Goal: Task Accomplishment & Management: Use online tool/utility

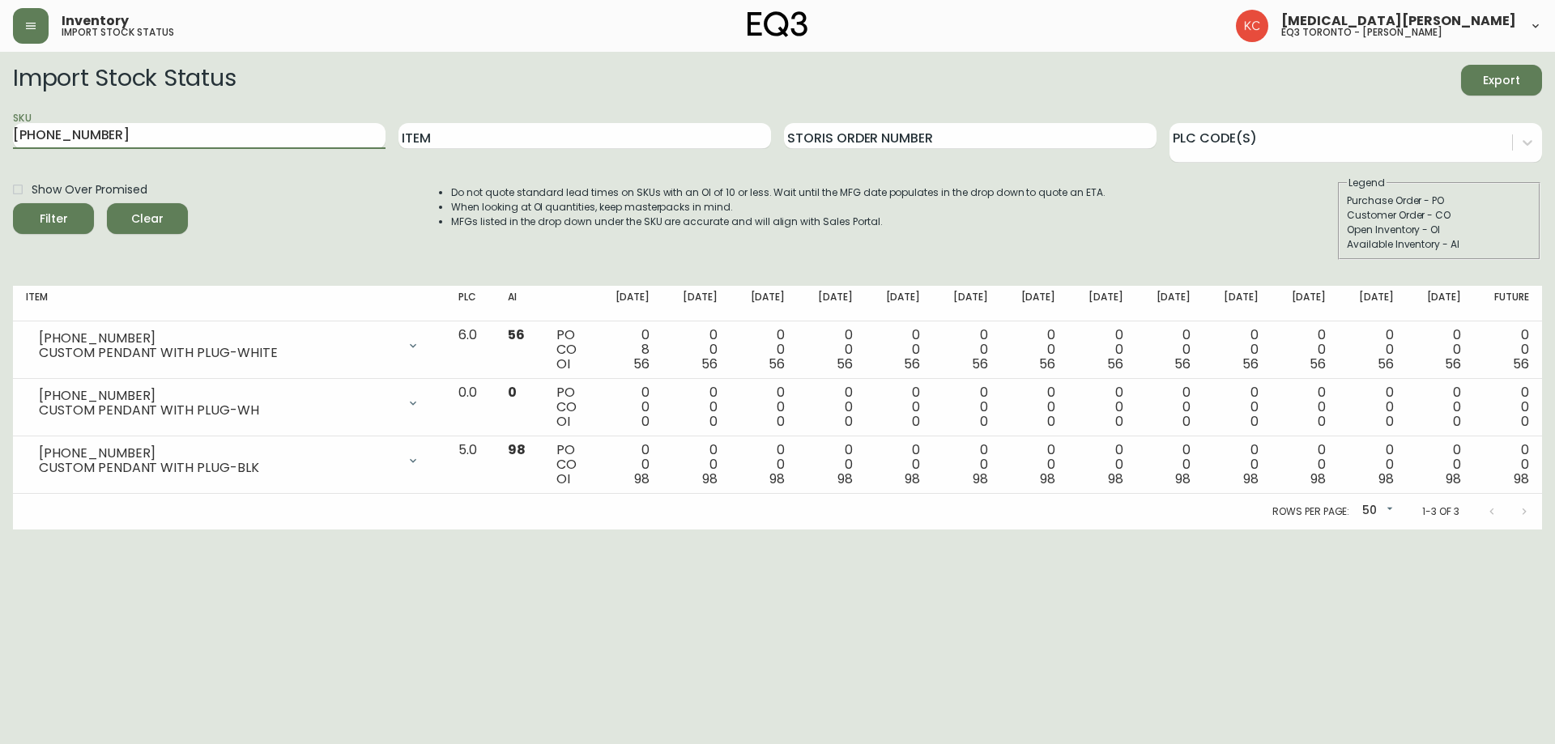
click at [2, 130] on main "Import Stock Status Export SKU [PHONE_NUMBER] Item Storis Order Number PLC Code…" at bounding box center [777, 291] width 1555 height 478
click at [13, 203] on button "Filter" at bounding box center [53, 218] width 81 height 31
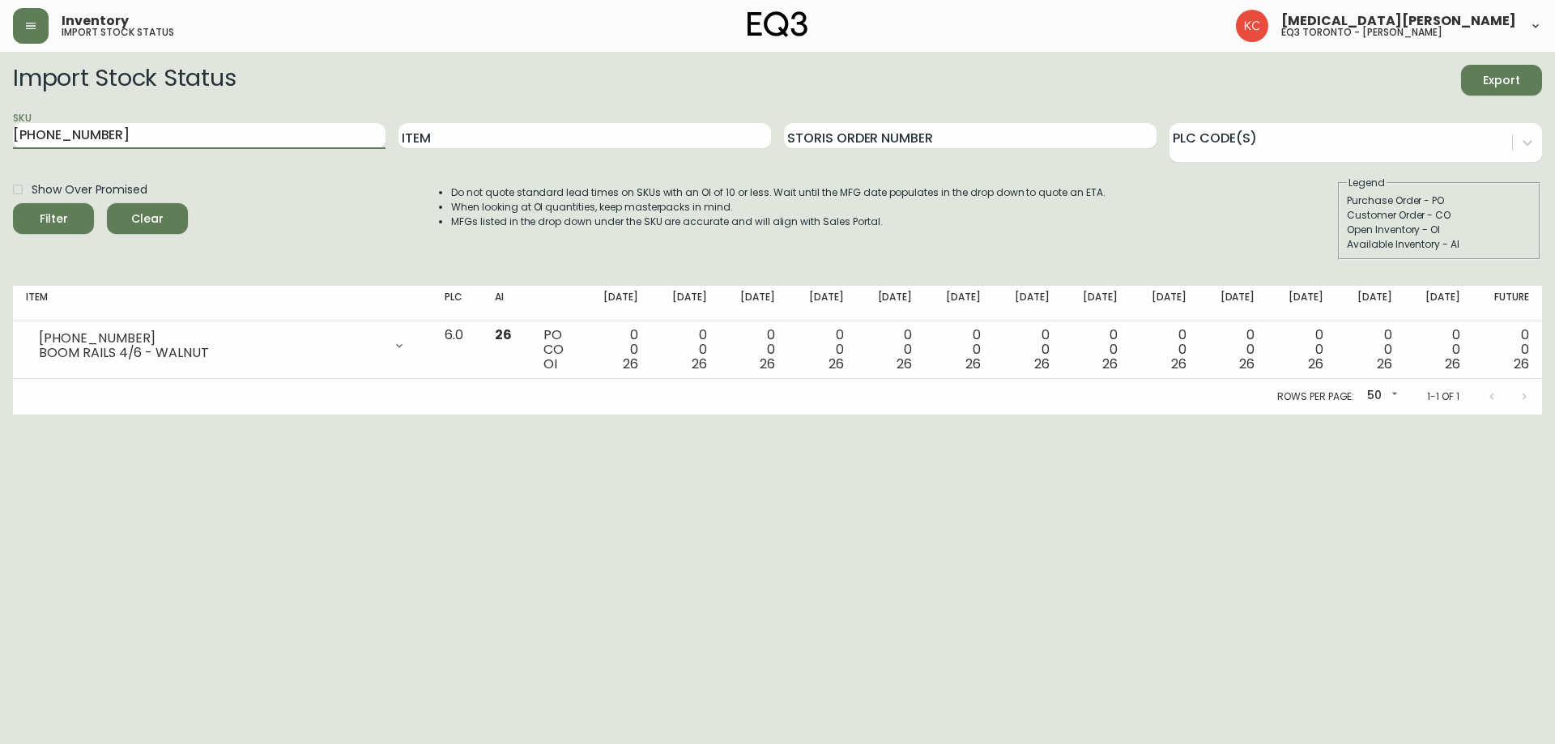
drag, startPoint x: 0, startPoint y: 121, endPoint x: 0, endPoint y: 89, distance: 31.6
click at [0, 101] on main "Import Stock Status Export SKU [PHONE_NUMBER] Item Storis Order Number PLC Code…" at bounding box center [777, 233] width 1555 height 363
paste input "8"
click at [13, 203] on button "Filter" at bounding box center [53, 218] width 81 height 31
click at [0, 120] on main "Import Stock Status Export SKU [PHONE_NUMBER] Item Storis Order Number PLC Code…" at bounding box center [777, 233] width 1555 height 363
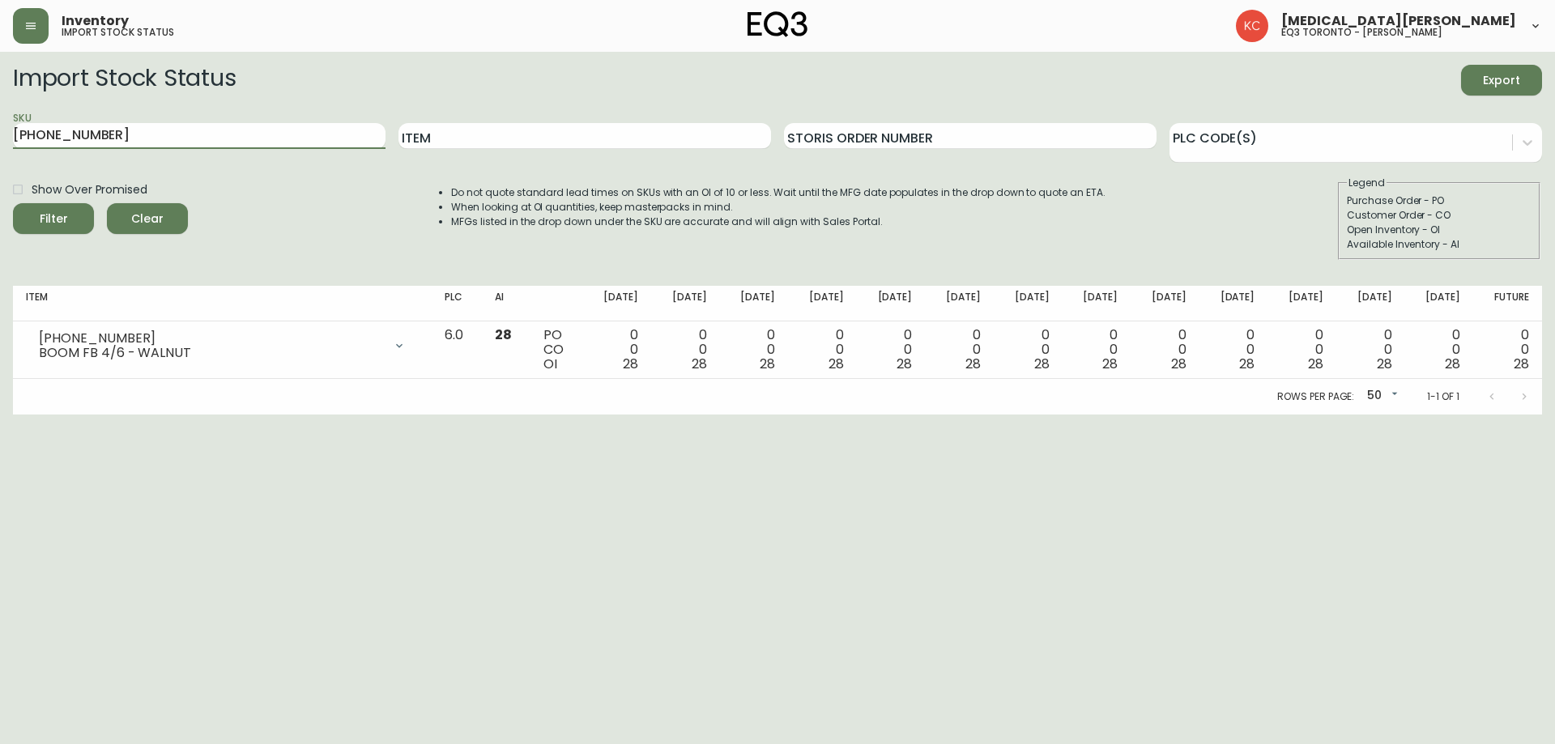
paste input "24"
click at [13, 203] on button "Filter" at bounding box center [53, 218] width 81 height 31
drag, startPoint x: 186, startPoint y: 151, endPoint x: 1, endPoint y: 120, distance: 188.0
click at [0, 120] on main "Import Stock Status Export SKU [PHONE_NUMBER] Item Storis Order Number PLC Code…" at bounding box center [777, 233] width 1555 height 363
drag, startPoint x: 116, startPoint y: 135, endPoint x: 1, endPoint y: 96, distance: 121.7
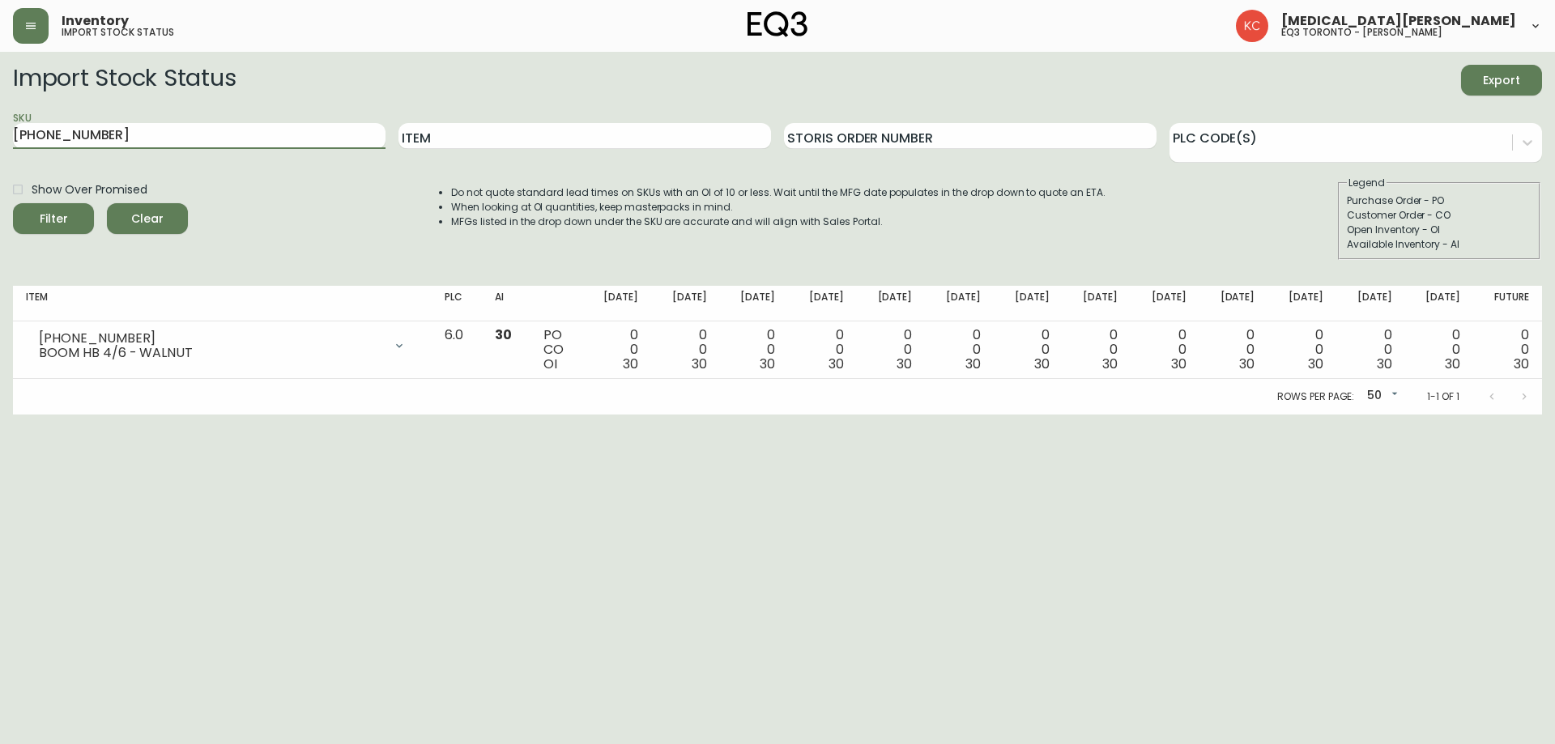
click at [0, 108] on main "Import Stock Status Export SKU [PHONE_NUMBER] Item Storis Order Number PLC Code…" at bounding box center [777, 233] width 1555 height 363
paste input "11"
type input "[PHONE_NUMBER]"
click at [13, 203] on button "Filter" at bounding box center [53, 218] width 81 height 31
click at [28, 24] on icon "button" at bounding box center [30, 25] width 13 height 13
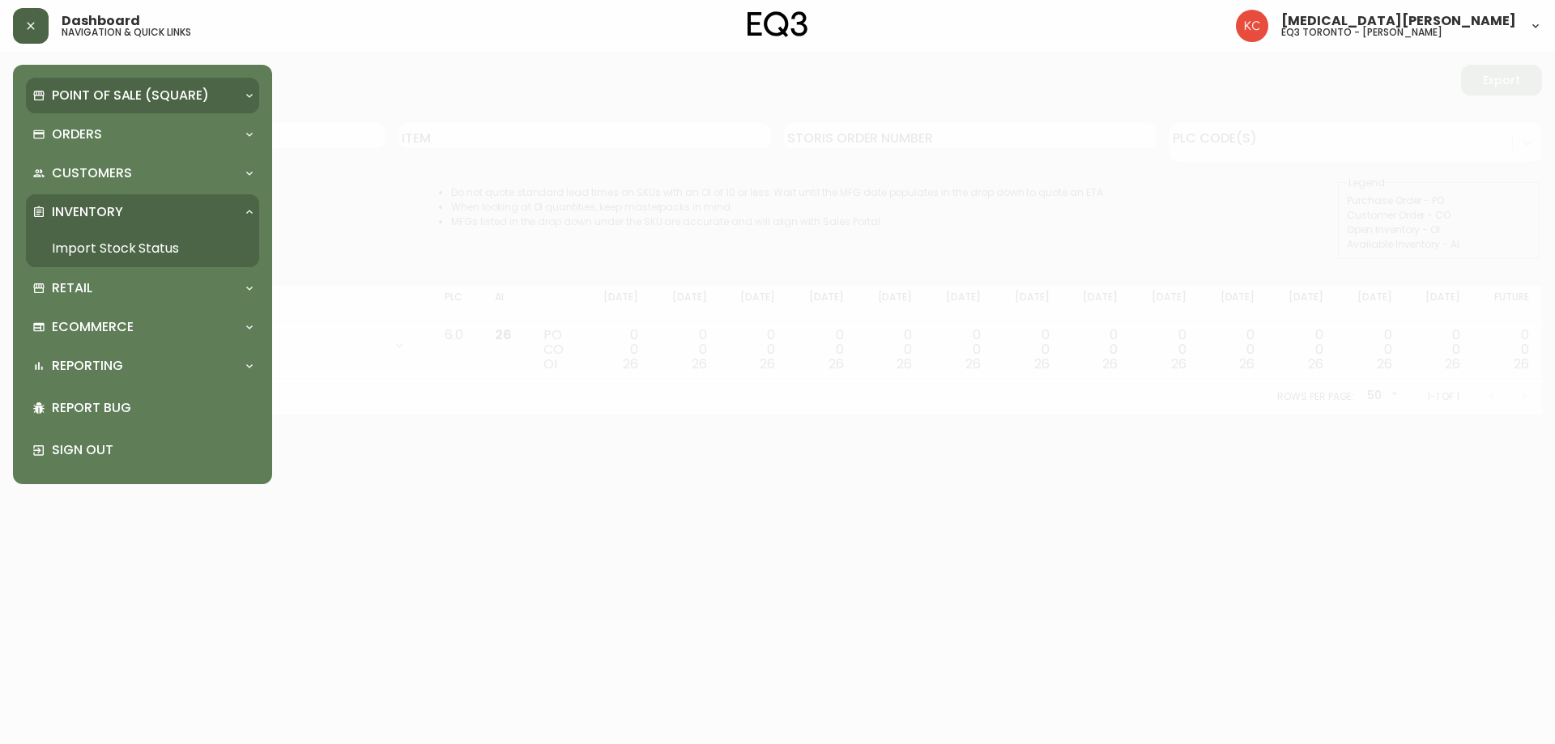
click at [140, 102] on p "Point of Sale (Square)" at bounding box center [130, 96] width 157 height 18
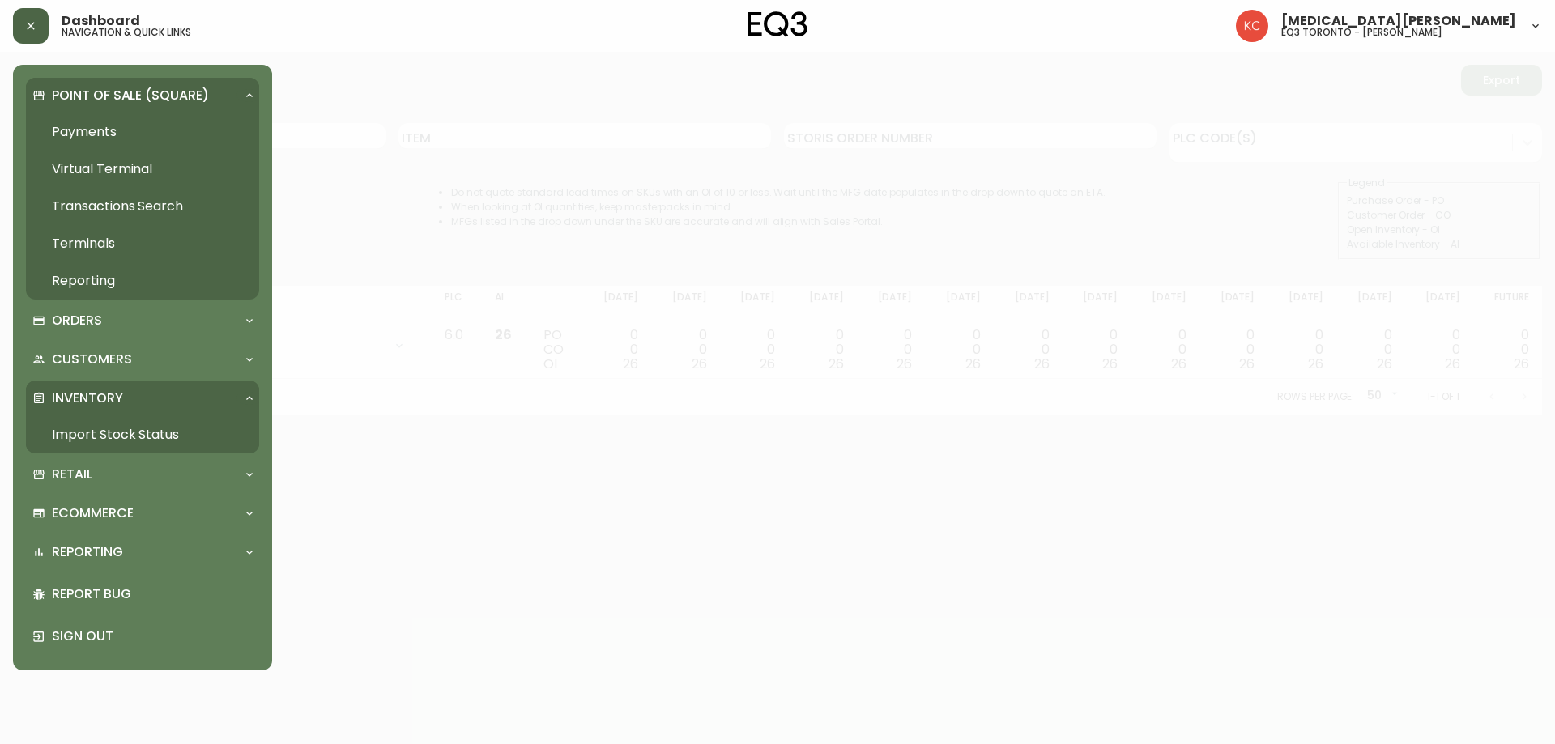
click at [144, 133] on link "Payments" at bounding box center [142, 131] width 233 height 37
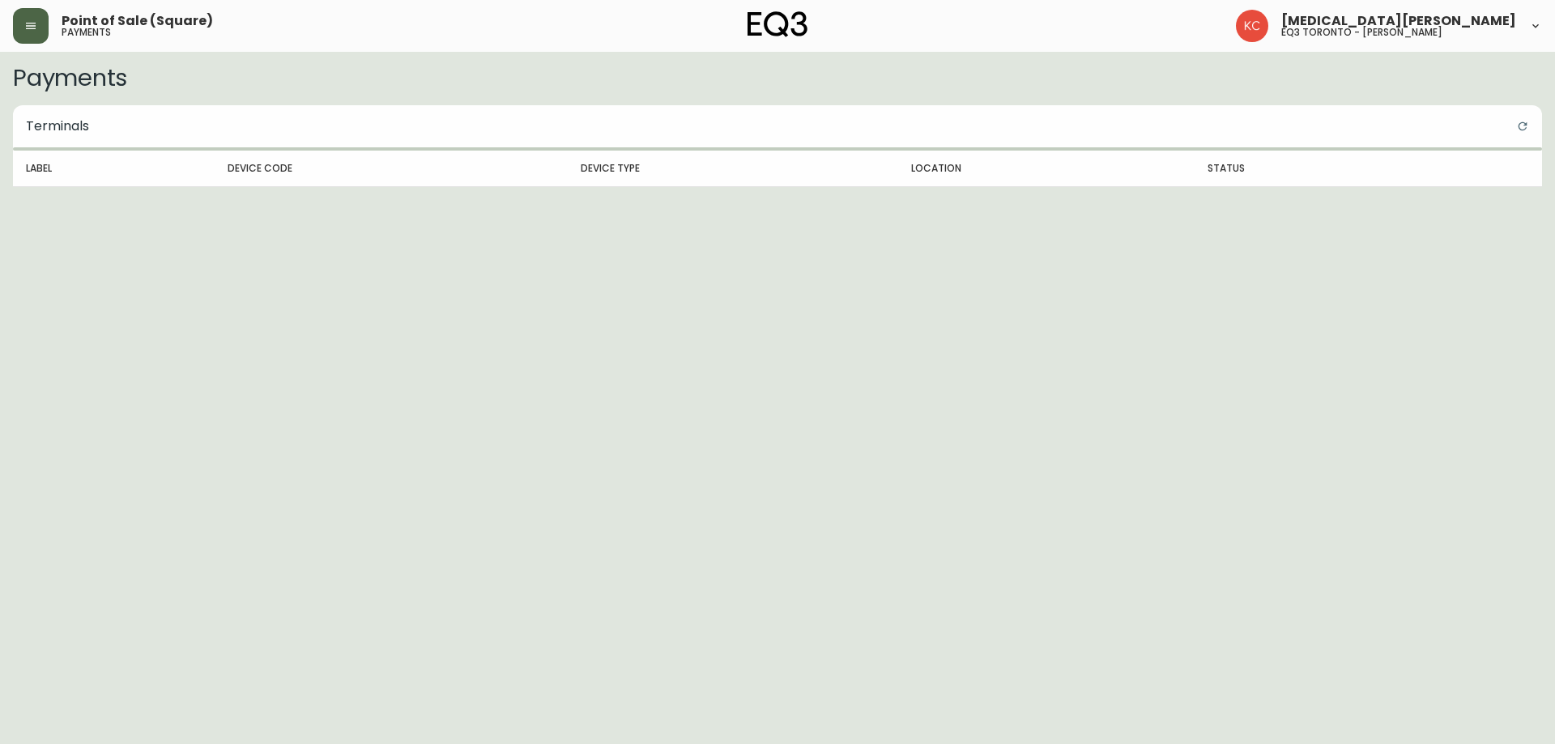
click at [34, 25] on icon "button" at bounding box center [30, 25] width 13 height 13
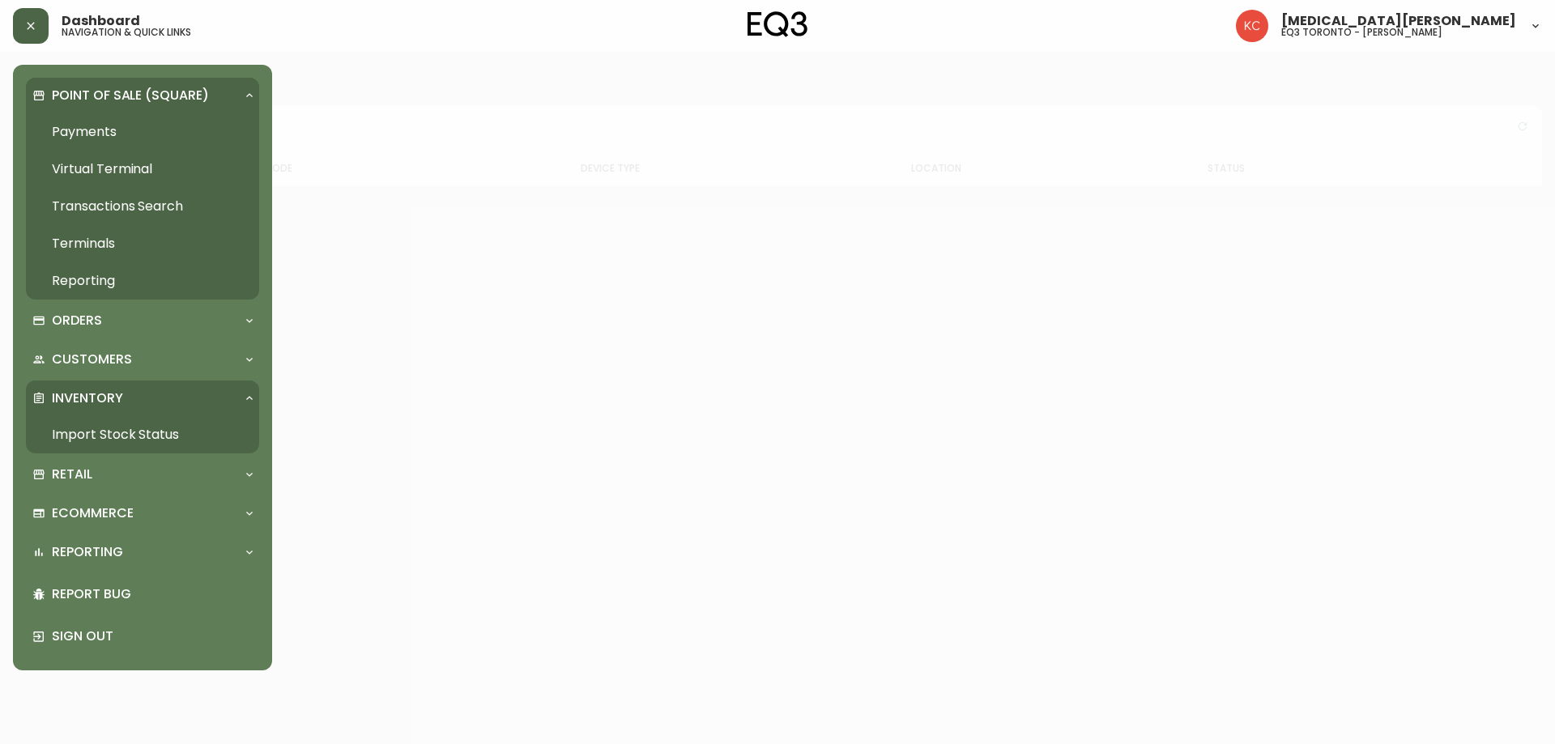
click at [126, 429] on link "Import Stock Status" at bounding box center [142, 434] width 233 height 37
